Goal: Share content

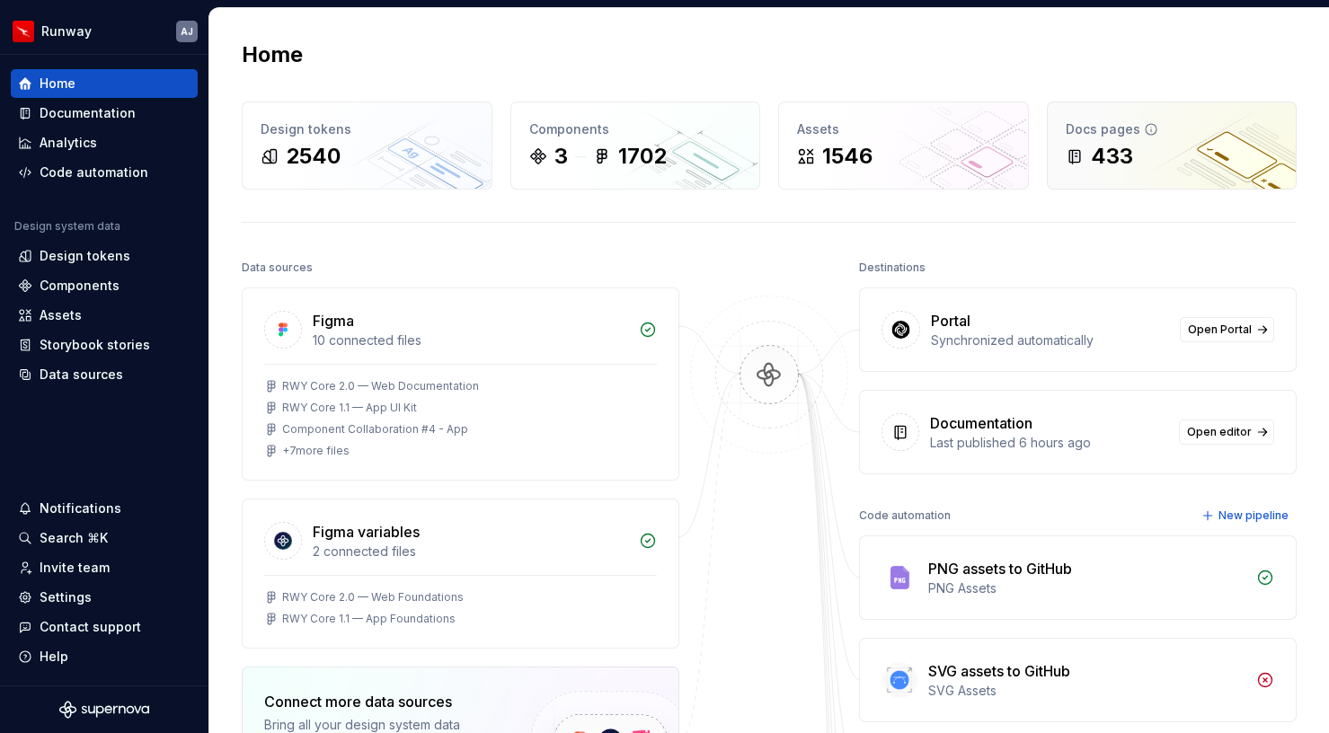
click at [1109, 146] on div "433" at bounding box center [1112, 156] width 42 height 29
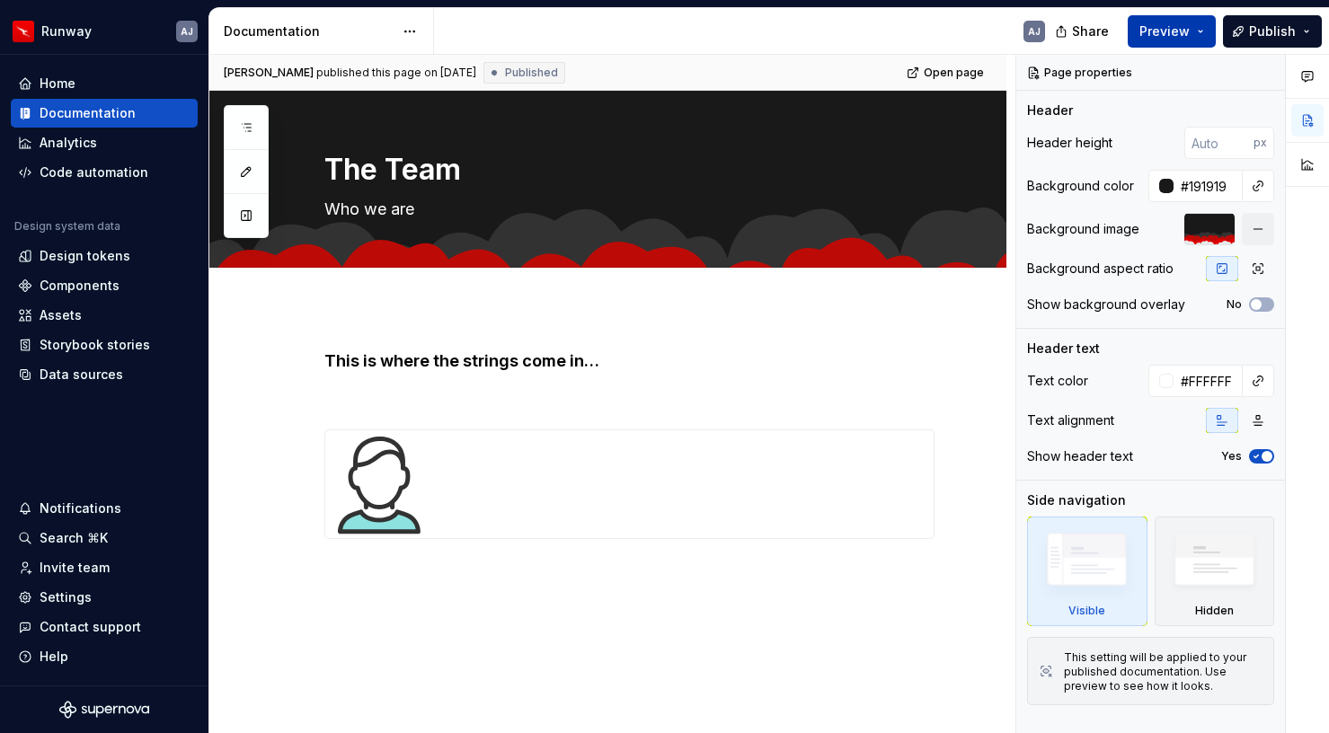
click at [1157, 35] on span "Preview" at bounding box center [1164, 31] width 50 height 18
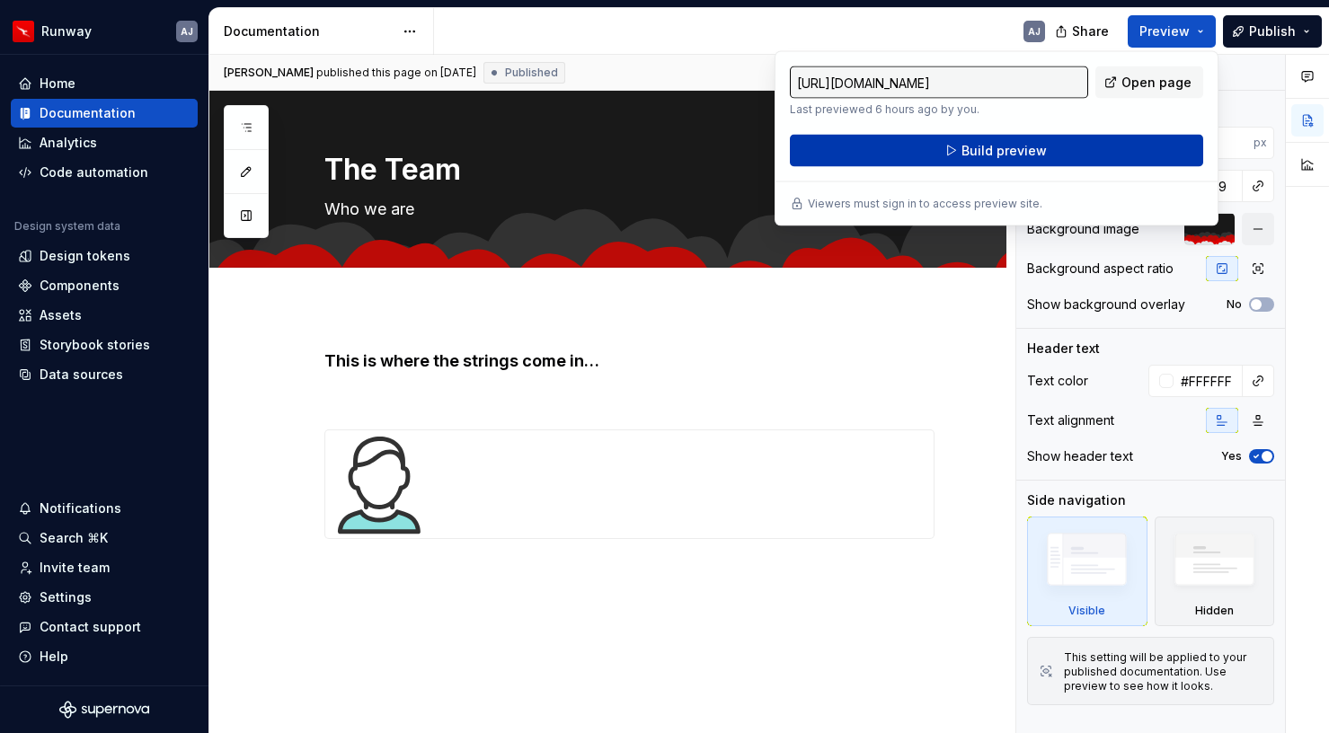
click at [994, 149] on span "Build preview" at bounding box center [1003, 151] width 85 height 18
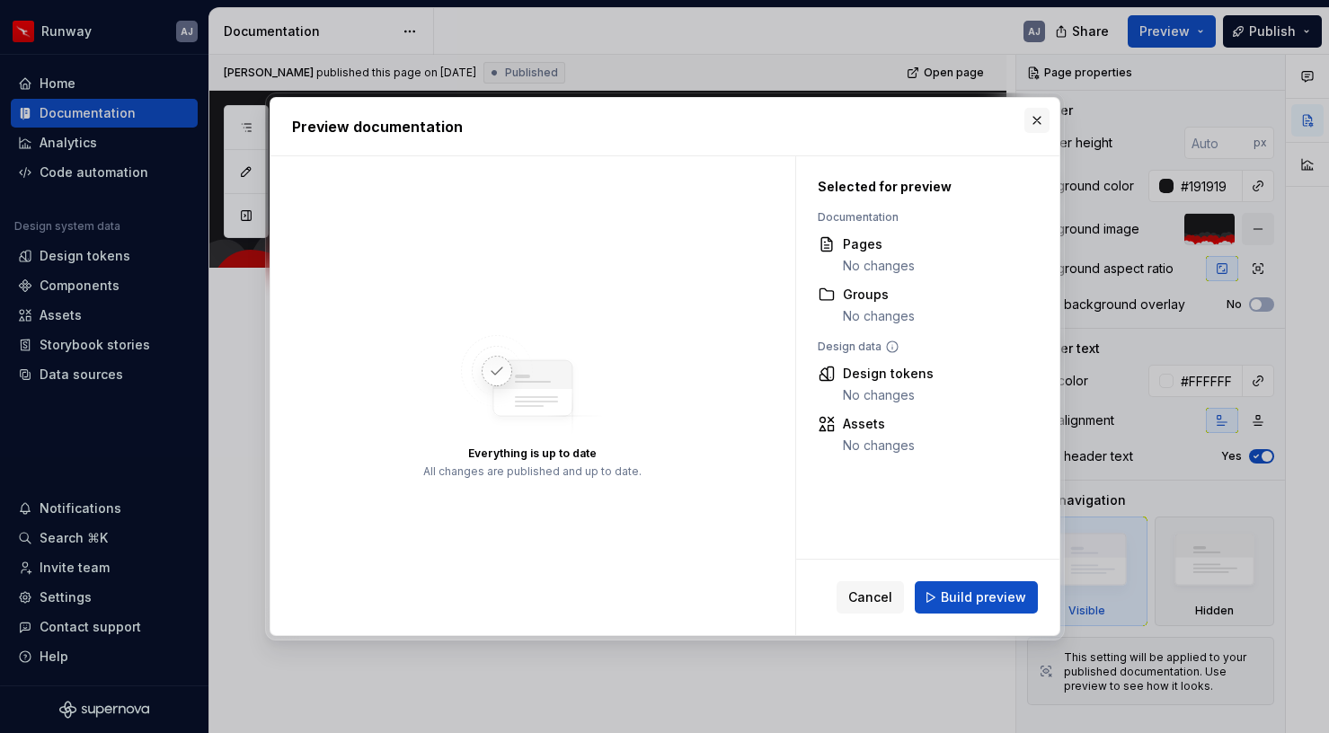
click at [1038, 112] on button "button" at bounding box center [1036, 120] width 25 height 25
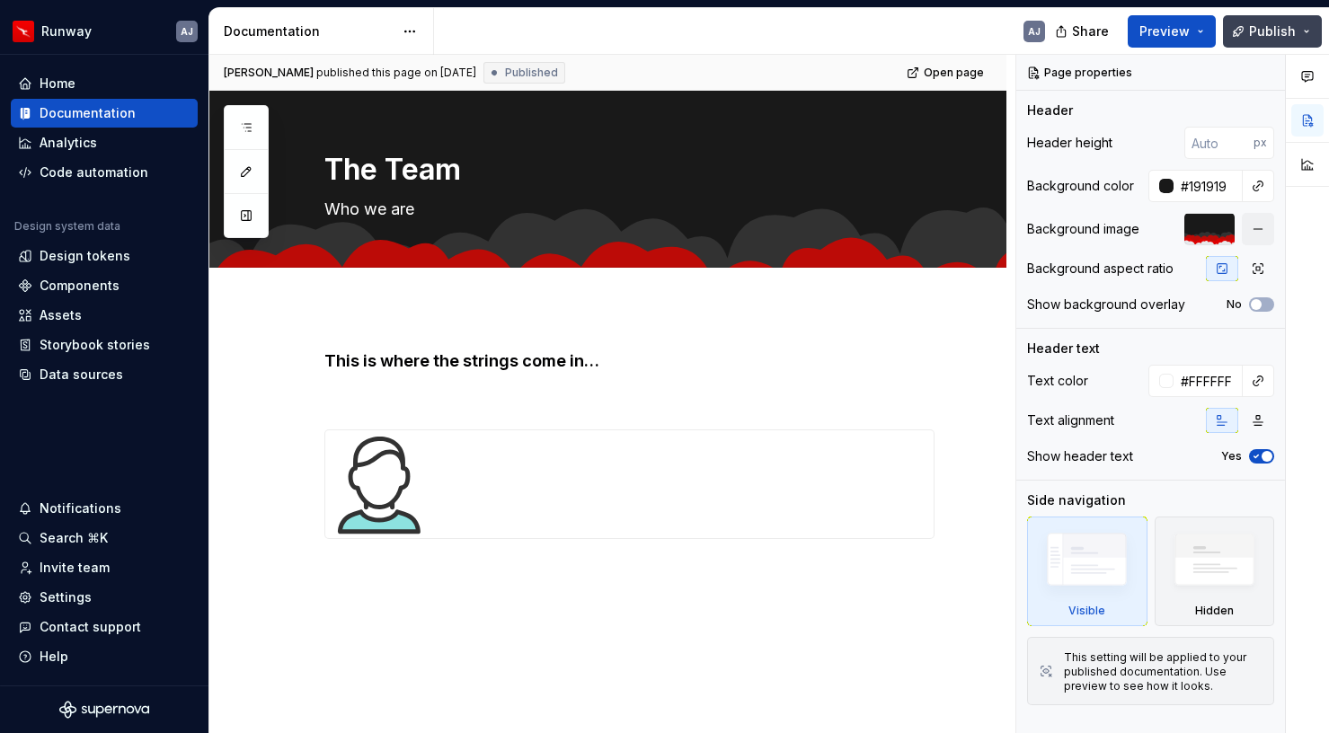
click at [1306, 40] on button "Publish" at bounding box center [1272, 31] width 99 height 32
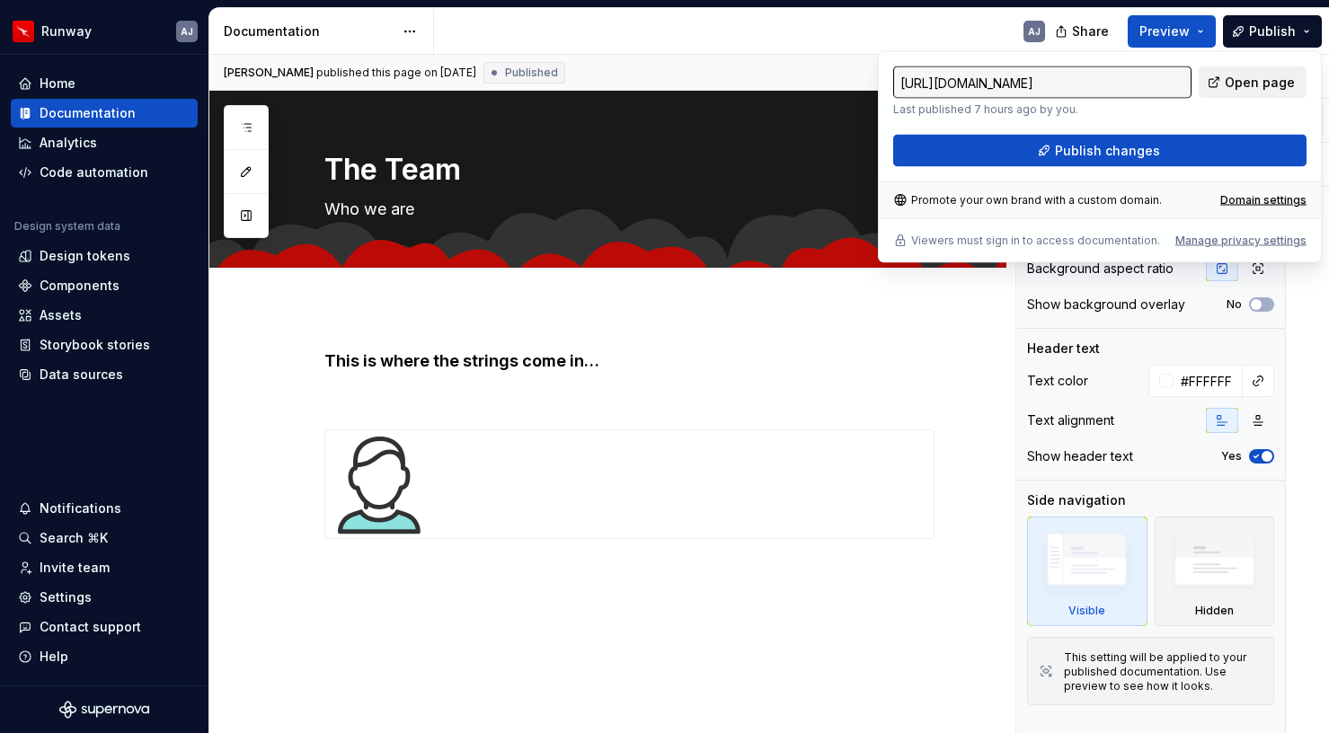
click at [1258, 81] on span "Open page" at bounding box center [1259, 83] width 70 height 18
type textarea "*"
